Goal: Obtain resource: Obtain resource

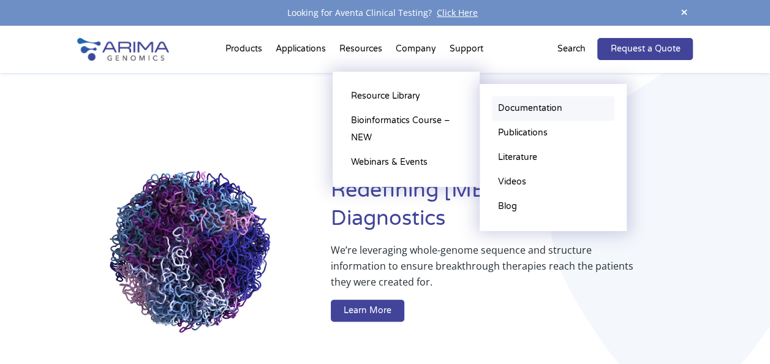
click at [541, 104] on link "Documentation" at bounding box center [553, 108] width 122 height 24
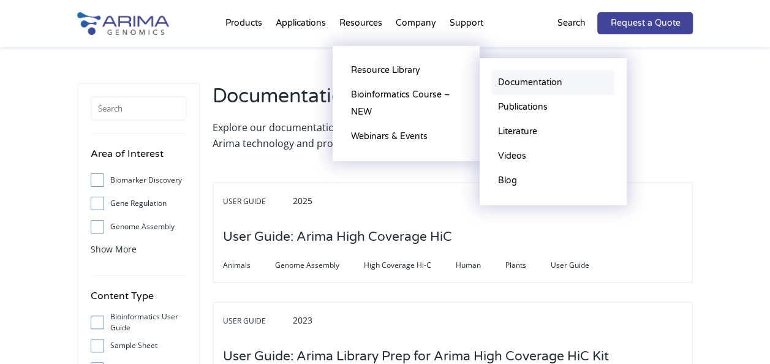
click at [517, 81] on link "Documentation" at bounding box center [553, 82] width 122 height 24
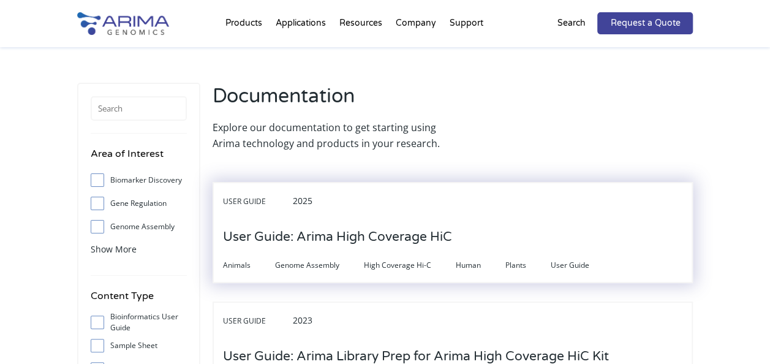
click at [401, 233] on h3 "User Guide: Arima High Coverage HiC" at bounding box center [337, 237] width 229 height 38
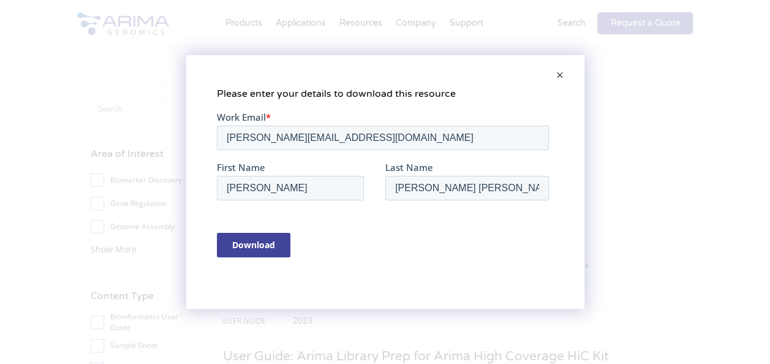
click at [270, 252] on input "Download" at bounding box center [252, 244] width 73 height 24
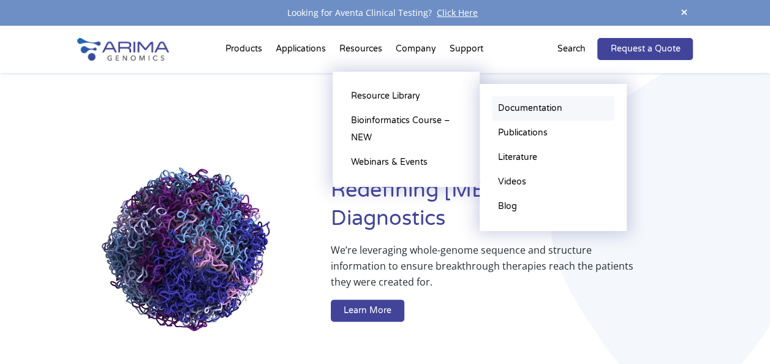
click at [537, 103] on link "Documentation" at bounding box center [553, 108] width 122 height 24
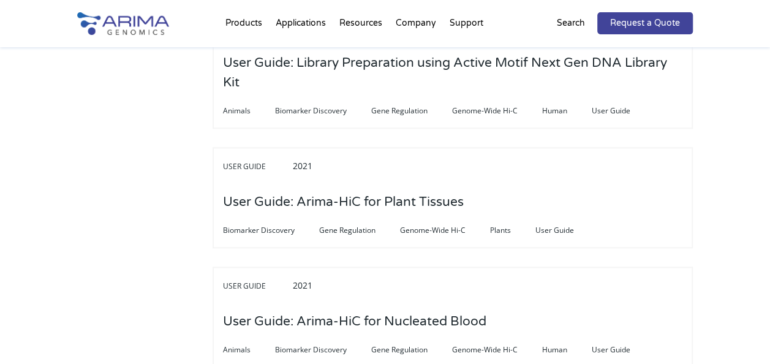
scroll to position [2931, 0]
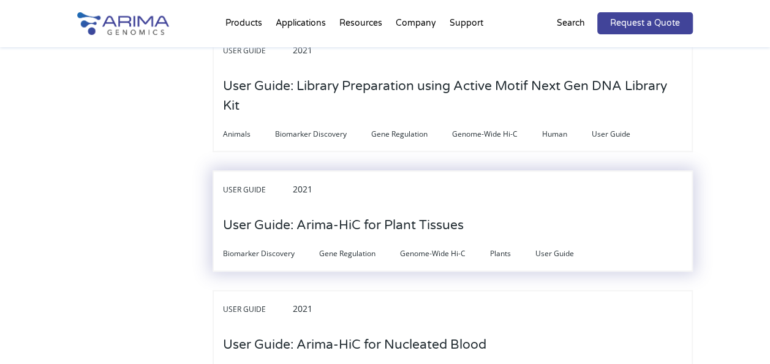
click at [461, 246] on span "Genome-Wide Hi-C" at bounding box center [445, 253] width 90 height 15
click at [435, 222] on h3 "User Guide: Arima-HiC for Plant Tissues" at bounding box center [343, 225] width 241 height 38
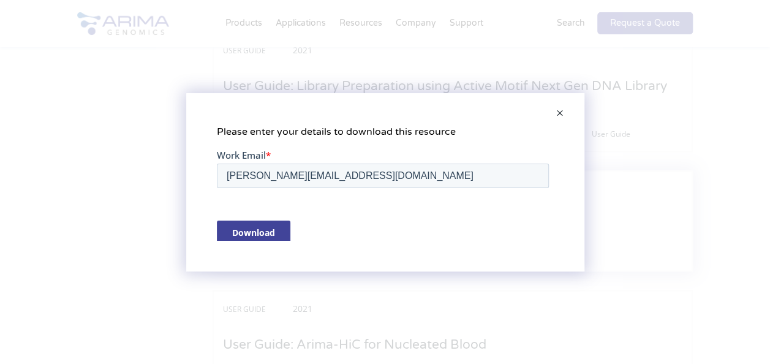
scroll to position [0, 0]
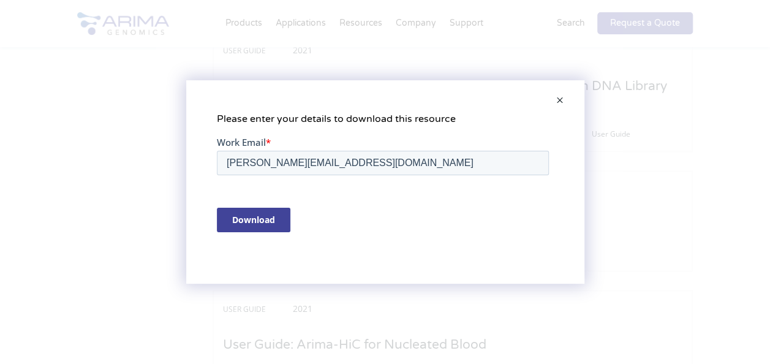
click at [258, 225] on input "Download" at bounding box center [252, 219] width 73 height 24
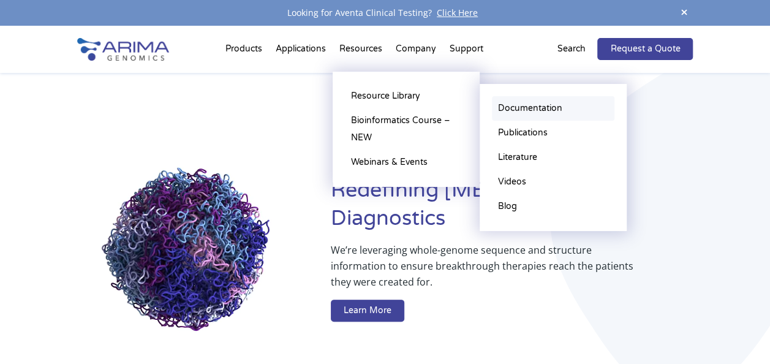
click at [519, 113] on link "Documentation" at bounding box center [553, 108] width 122 height 24
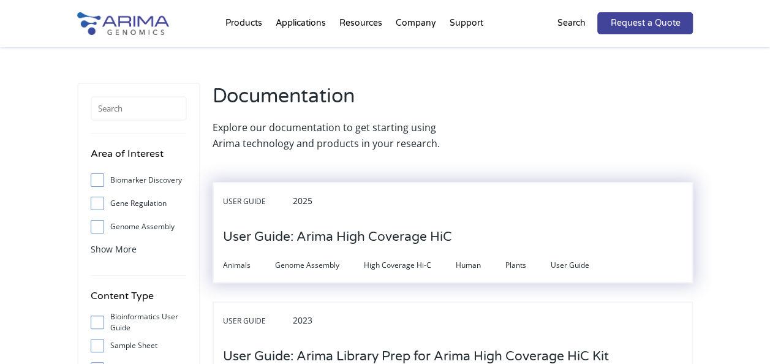
click at [434, 219] on h3 "User Guide: Arima High Coverage HiC" at bounding box center [337, 237] width 229 height 38
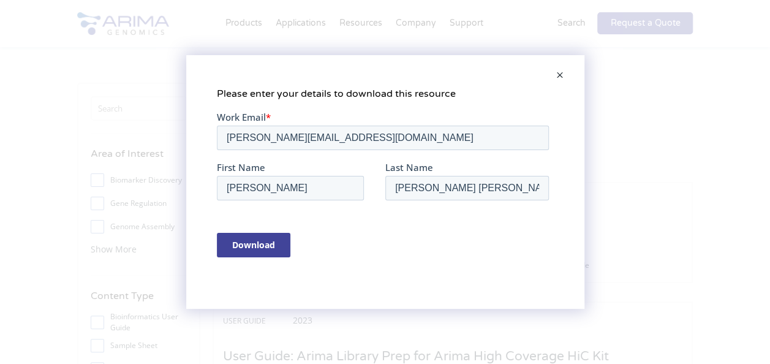
click at [273, 247] on input "Download" at bounding box center [252, 244] width 73 height 24
